Goal: Entertainment & Leisure: Consume media (video, audio)

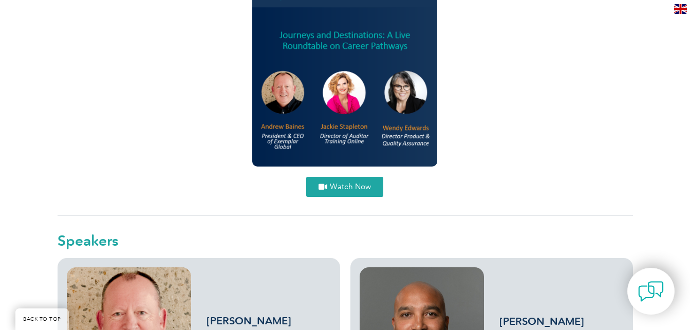
scroll to position [1563, 0]
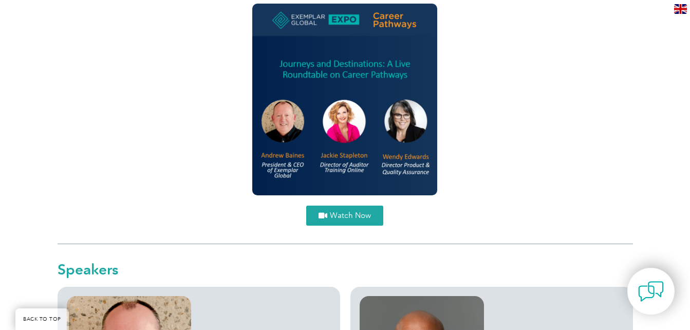
click at [347, 215] on span "Watch Now" at bounding box center [350, 216] width 41 height 8
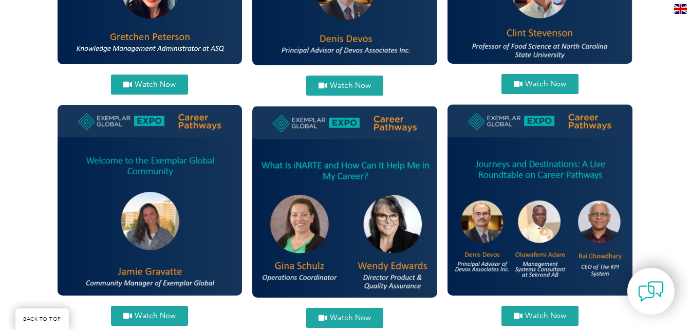
scroll to position [1304, 0]
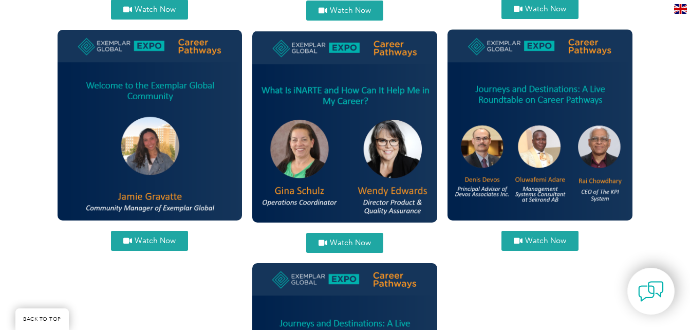
click at [542, 240] on span "Watch Now" at bounding box center [545, 241] width 41 height 8
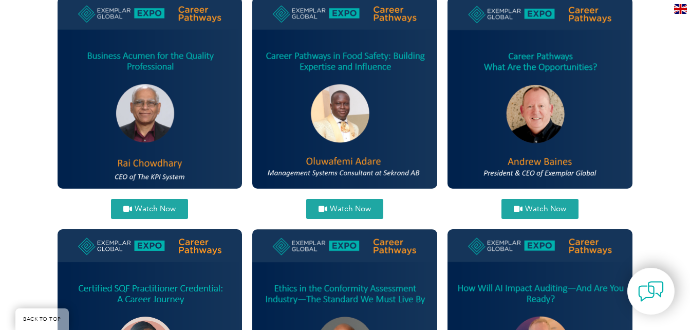
scroll to position [375, 0]
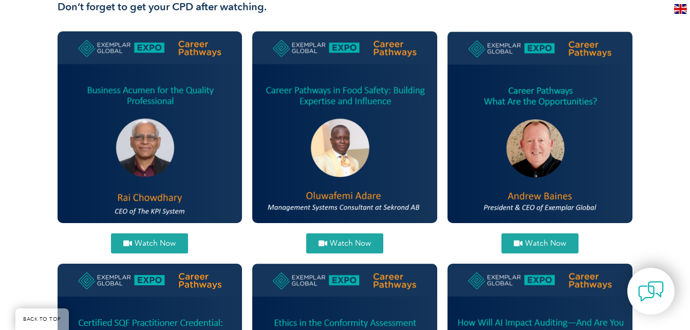
click at [340, 239] on span "Watch Now" at bounding box center [350, 243] width 41 height 8
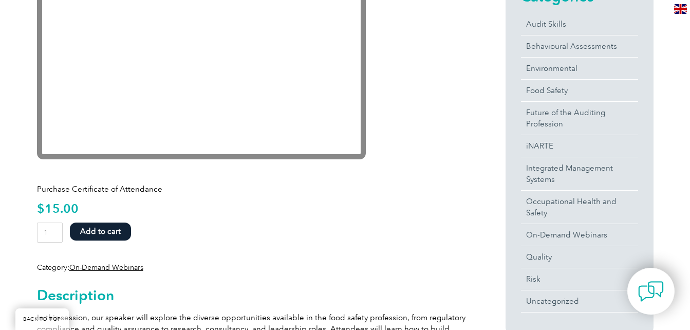
scroll to position [307, 0]
